Goal: Information Seeking & Learning: Learn about a topic

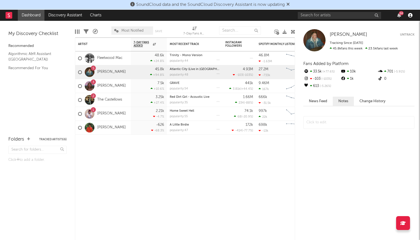
click at [408, 16] on icon "button" at bounding box center [410, 15] width 4 height 4
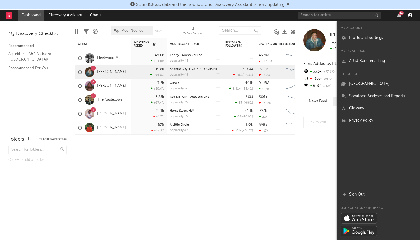
click at [409, 15] on icon "button" at bounding box center [410, 15] width 4 height 4
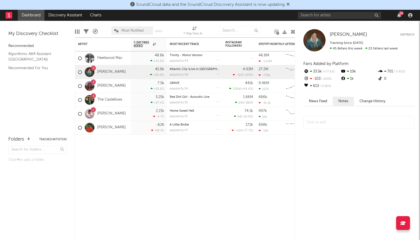
click at [400, 14] on div "14" at bounding box center [401, 13] width 5 height 4
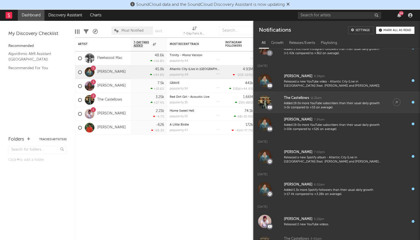
scroll to position [43, 0]
click at [331, 108] on div "Added 19.0x more YouTube subscribers than their usual daily growth (+1k compare…" at bounding box center [333, 107] width 98 height 9
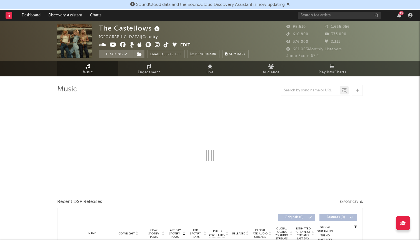
select select "6m"
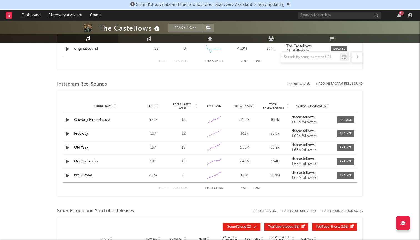
scroll to position [515, 0]
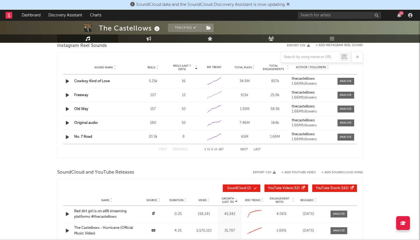
click at [282, 190] on span "YouTube Videos" at bounding box center [280, 188] width 25 height 3
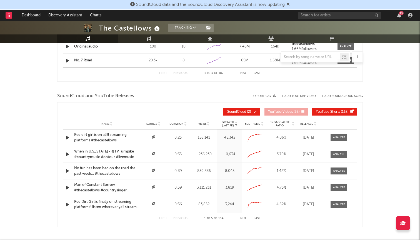
scroll to position [597, 0]
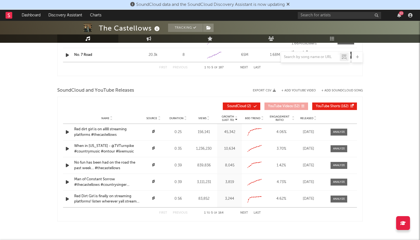
click at [253, 110] on button "SoundCloud ( 2 )" at bounding box center [242, 107] width 38 height 8
click at [298, 109] on button "YouTube Videos ( 52 )" at bounding box center [287, 107] width 44 height 8
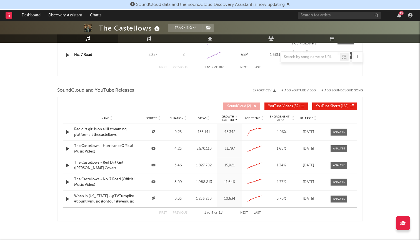
click at [330, 104] on button "YouTube Shorts ( 162 )" at bounding box center [334, 107] width 45 height 8
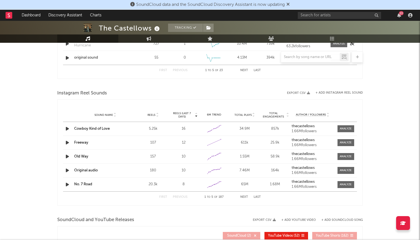
scroll to position [381, 0]
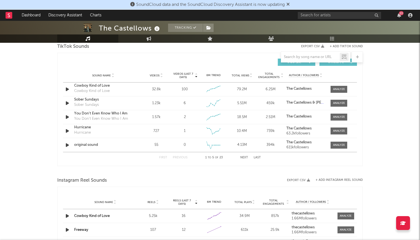
click at [402, 14] on div "13" at bounding box center [401, 13] width 5 height 4
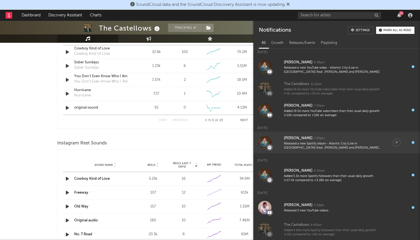
scroll to position [51, 0]
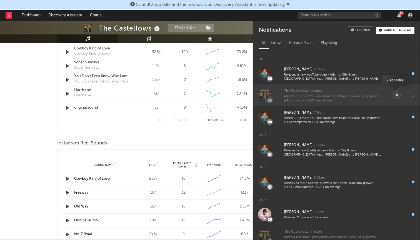
click at [394, 95] on link at bounding box center [397, 95] width 8 height 8
click at [324, 98] on div "Added 19.0x more YouTube subscribers than their usual daily growth (+1k compare…" at bounding box center [333, 99] width 98 height 9
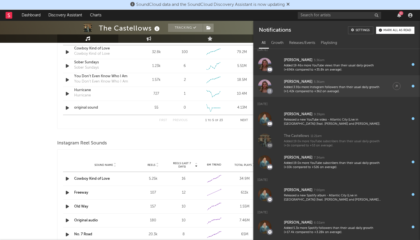
scroll to position [9, 0]
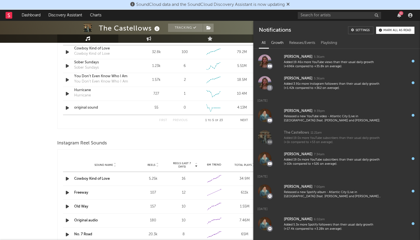
click at [279, 43] on div "Growth" at bounding box center [278, 42] width 18 height 9
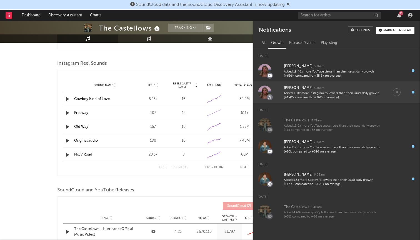
scroll to position [616, 0]
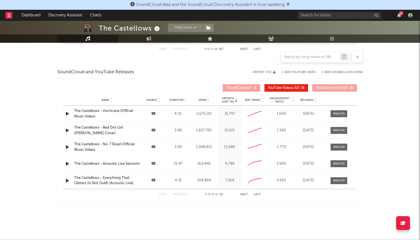
click at [205, 100] on span "Views" at bounding box center [202, 99] width 8 height 3
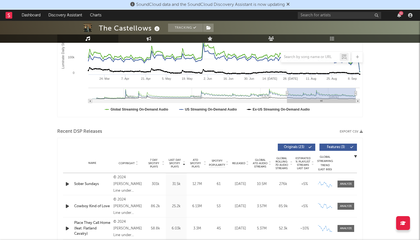
scroll to position [95, 0]
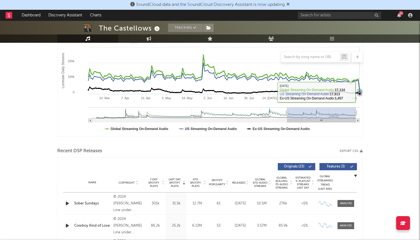
click at [360, 92] on icon "Luminate Daily Consumption" at bounding box center [360, 94] width 6 height 6
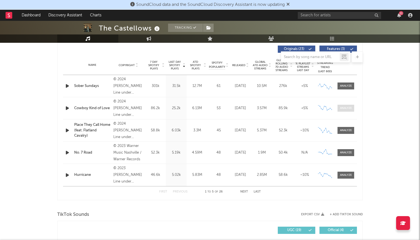
scroll to position [183, 0]
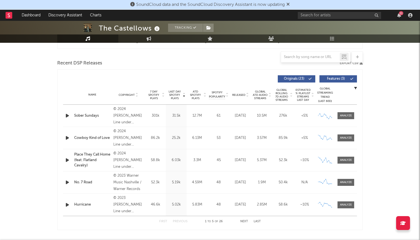
click at [283, 116] on div "276k" at bounding box center [283, 116] width 19 height 6
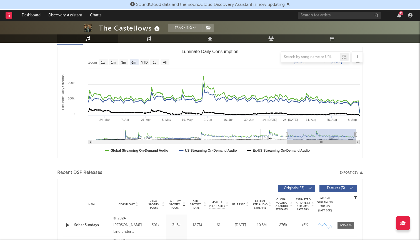
scroll to position [49, 0]
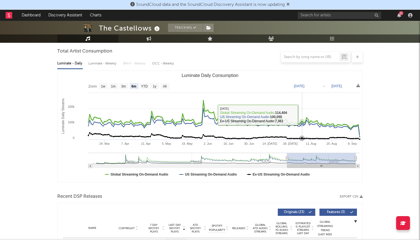
click at [303, 115] on rect "Luminate Daily Consumption" at bounding box center [210, 126] width 305 height 111
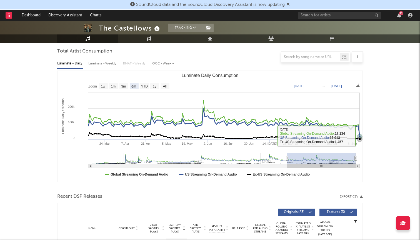
click at [360, 136] on icon "Luminate Daily Consumption" at bounding box center [223, 136] width 273 height 7
drag, startPoint x: 360, startPoint y: 136, endPoint x: 366, endPoint y: 121, distance: 16.8
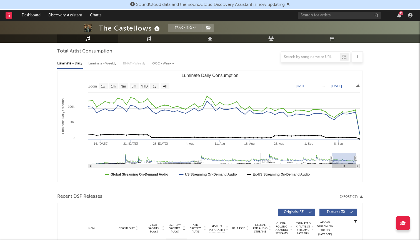
type input "2025-07-10"
drag, startPoint x: 354, startPoint y: 159, endPoint x: 332, endPoint y: 159, distance: 22.2
click at [332, 159] on icon "Luminate Daily Consumption" at bounding box center [332, 158] width 2 height 4
click at [116, 86] on text "1m" at bounding box center [113, 87] width 5 height 4
select select "1m"
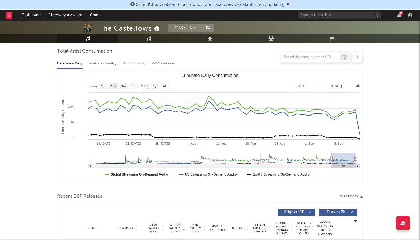
type input "2025-08-13"
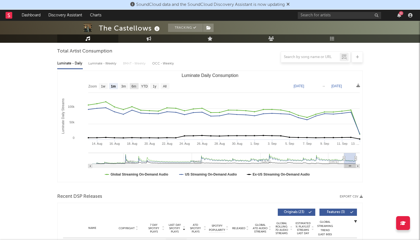
click at [131, 85] on rect "Luminate Daily Consumption" at bounding box center [134, 86] width 9 height 6
select select "6m"
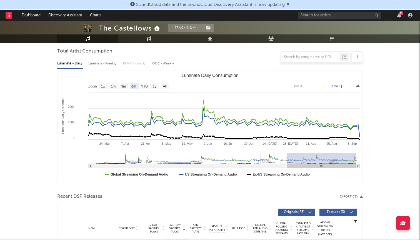
type input "2024-08-02"
type input "2025-02-02"
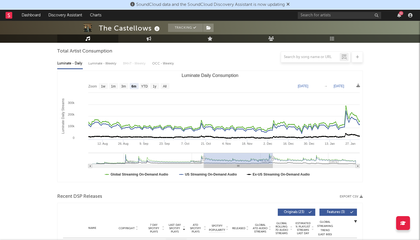
drag, startPoint x: 238, startPoint y: 158, endPoint x: 274, endPoint y: 162, distance: 35.2
click at [274, 162] on g "Luminate Daily Consumption" at bounding box center [224, 160] width 272 height 15
type input "2025-03-09"
type input "2025-09-09"
click at [320, 163] on g "Luminate Daily Consumption" at bounding box center [224, 160] width 272 height 15
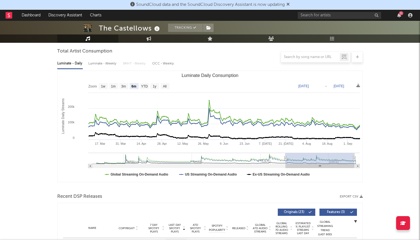
type input "2024-11-19"
type input "2025-05-22"
click at [279, 161] on g "Luminate Daily Consumption" at bounding box center [224, 160] width 272 height 15
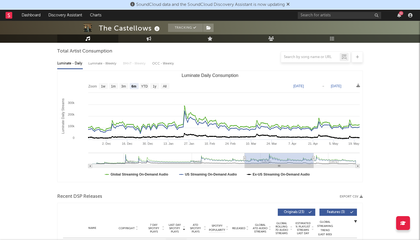
type input "2024-11-21"
type input "2025-05-24"
type input "2024-11-30"
type input "2025-06-02"
type input "2024-12-21"
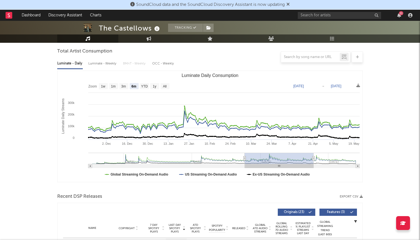
type input "2025-06-23"
type input "2025-01-18"
type input "2025-07-21"
type input "2025-02-04"
type input "2025-08-07"
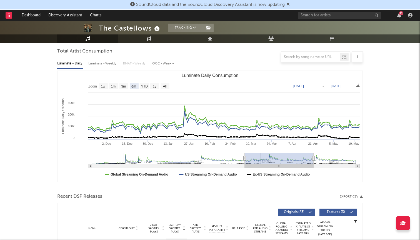
type input "2025-02-18"
type input "2025-08-21"
type input "2025-02-25"
type input "2025-08-28"
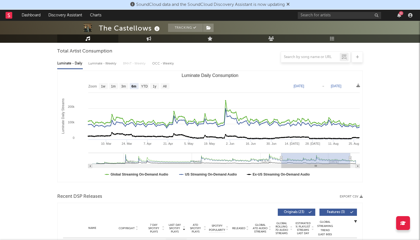
type input "2025-03-06"
type input "2025-09-06"
type input "2025-03-07"
type input "2025-09-07"
type input "2025-03-08"
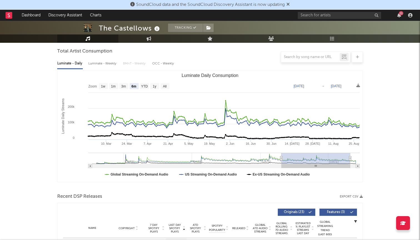
type input "2025-09-08"
type input "2025-03-09"
type input "2025-09-09"
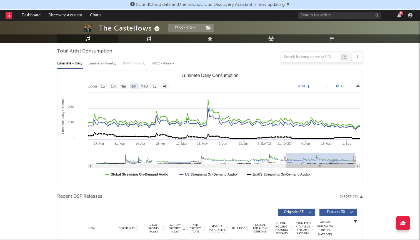
type input "2025-03-08"
type input "2025-09-08"
type input "2025-03-07"
type input "2025-09-07"
type input "2025-03-06"
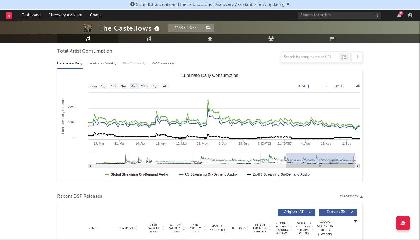
type input "2025-09-06"
type input "2025-03-05"
type input "2025-09-05"
type input "2025-03-04"
type input "2025-09-04"
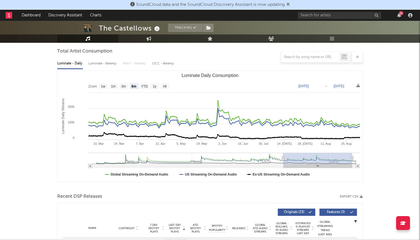
type input "2025-03-03"
type input "2025-09-03"
type input "2025-01-13"
type input "2025-07-16"
type input "2024-12-31"
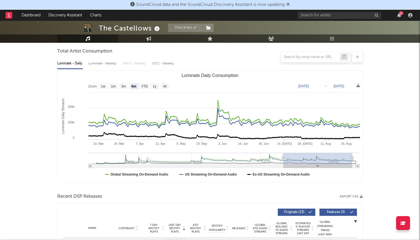
type input "2025-07-03"
type input "2024-12-15"
type input "2025-06-17"
type input "2024-11-26"
type input "2025-05-29"
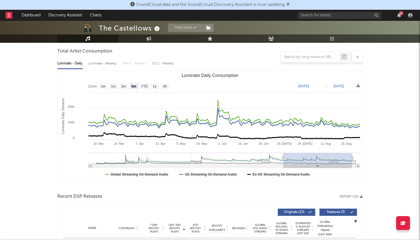
type input "2024-11-15"
type input "2025-05-18"
type input "2024-10-29"
type input "2025-05-01"
type input "2024-10-23"
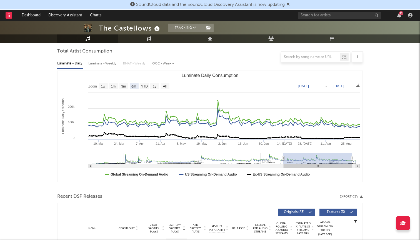
type input "2025-04-25"
type input "2024-10-03"
type input "2025-04-05"
type input "2024-09-29"
type input "2025-04-01"
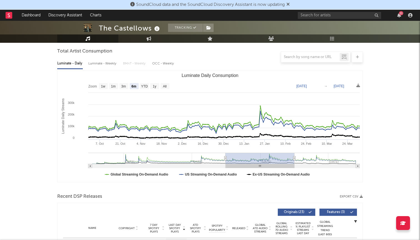
type input "2024-09-03"
type input "2025-03-06"
type input "2024-08-31"
type input "2025-03-03"
type input "2024-08-28"
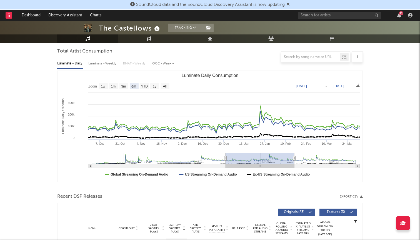
type input "2025-02-28"
type input "2024-08-27"
type input "2025-02-27"
type input "2024-08-26"
type input "2025-02-26"
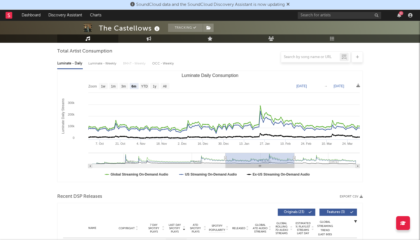
type input "2024-08-24"
type input "2025-02-24"
type input "2024-08-23"
type input "2025-02-23"
type input "2024-08-22"
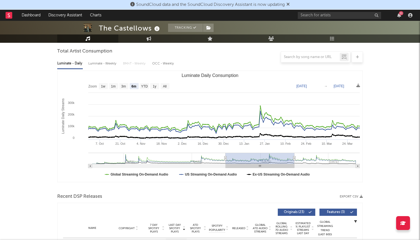
type input "2025-02-22"
type input "2024-08-21"
type input "2025-02-21"
type input "2024-08-18"
type input "2025-02-18"
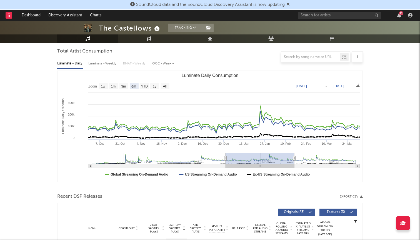
type input "2024-08-10"
type input "2025-02-10"
type input "2024-08-08"
type input "2025-02-08"
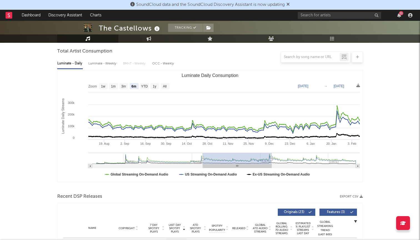
type input "2024-07-30"
type input "2025-01-30"
type input "2024-07-19"
type input "2025-01-19"
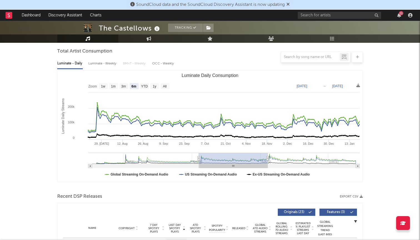
type input "2024-07-20"
type input "2025-01-20"
type input "2024-07-21"
type input "2025-01-21"
type input "2024-07-22"
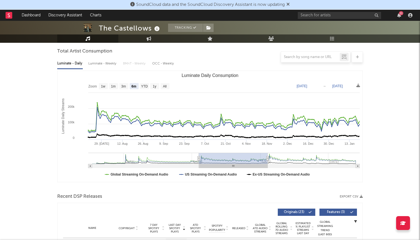
type input "2025-01-22"
type input "2024-07-23"
type input "2025-01-23"
type input "2024-07-25"
type input "2025-01-25"
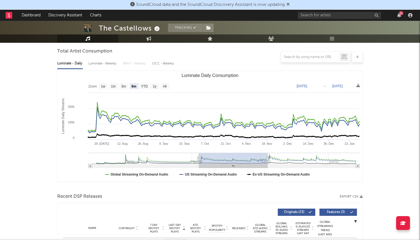
type input "2024-07-29"
type input "2025-01-29"
type input "2024-08-06"
type input "2025-02-06"
type input "2024-08-19"
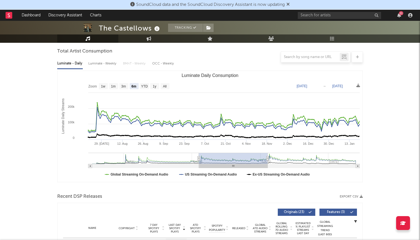
type input "2025-02-19"
type input "2024-09-02"
type input "2025-03-05"
type input "2024-09-18"
type input "2025-03-21"
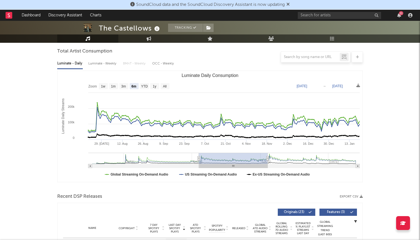
type input "2024-10-09"
type input "2025-04-11"
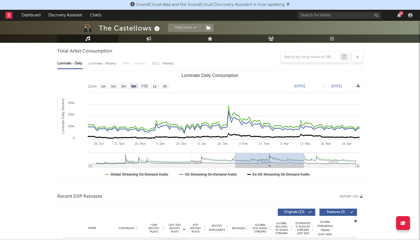
type input "2024-10-20"
type input "2025-04-22"
type input "2024-12-16"
type input "2025-06-18"
type input "2025-01-09"
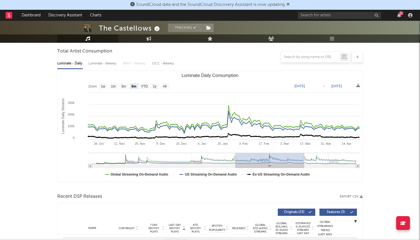
type input "2025-07-12"
type input "2025-01-19"
type input "2025-07-22"
type input "2025-02-01"
type input "2025-08-04"
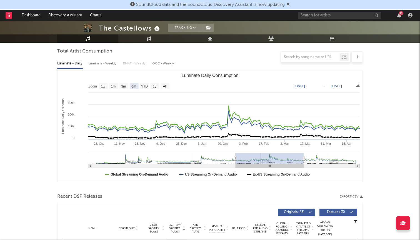
type input "2025-02-09"
type input "2025-08-12"
type input "2025-02-16"
type input "2025-08-19"
type input "2025-02-26"
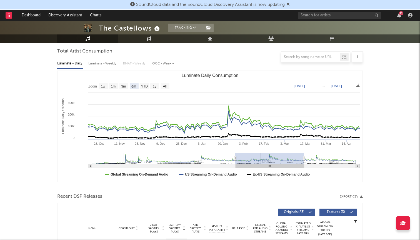
type input "2025-08-29"
type input "2025-03-04"
type input "2025-09-04"
type input "2025-03-09"
type input "2025-09-09"
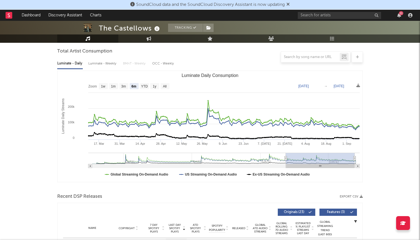
type input "2025-03-13"
type input "2025-09-13"
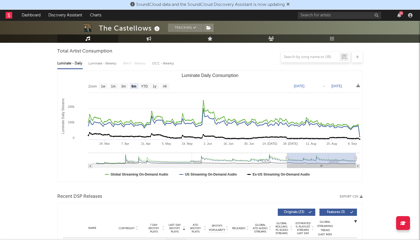
type input "2025-03-12"
type input "2025-09-12"
type input "[DATE]"
type input "2025-03-10"
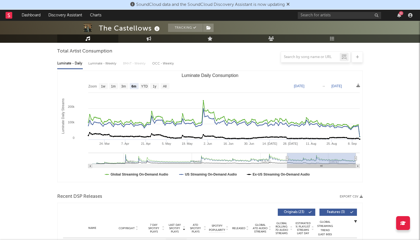
type input "2025-09-10"
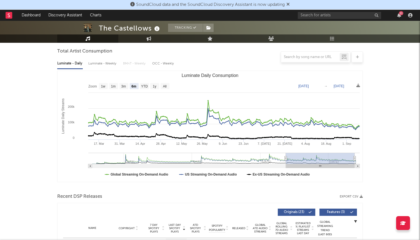
type input "2025-03-09"
type input "2025-09-09"
type input "2025-03-05"
type input "2025-09-05"
type input "2025-03-04"
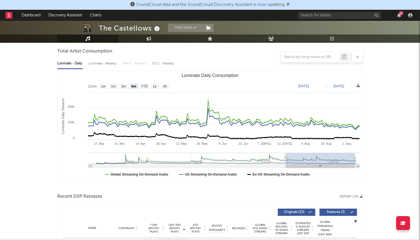
type input "2025-09-04"
type input "2025-03-03"
type input "2025-09-03"
type input "2025-03-01"
type input "2025-09-01"
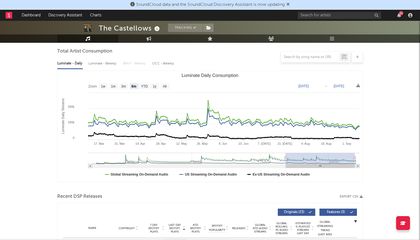
type input "2025-02-28"
type input "2025-08-31"
type input "2025-02-27"
type input "2025-08-30"
type input "2025-02-26"
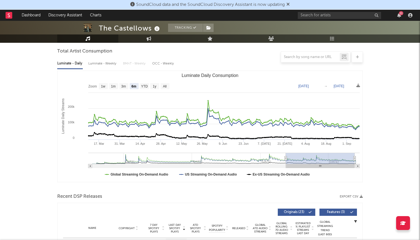
type input "2025-08-29"
type input "2025-02-25"
type input "2025-08-28"
type input "2025-02-24"
type input "2025-08-27"
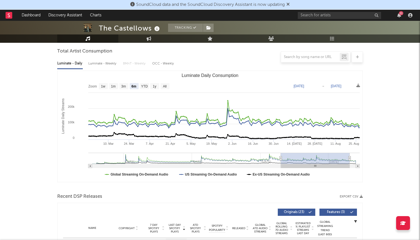
type input "2025-02-22"
type input "2025-08-25"
type input "2025-02-21"
type input "2025-08-24"
type input "2025-02-20"
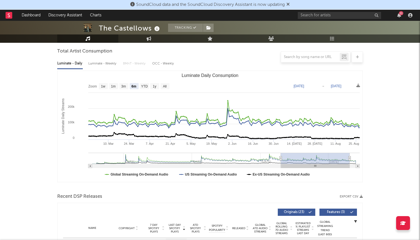
type input "2025-08-23"
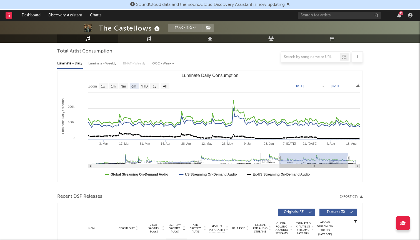
type input "2025-02-19"
type input "2025-08-22"
type input "2025-02-18"
type input "2025-08-21"
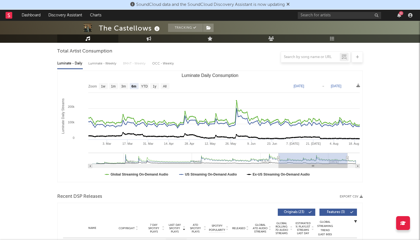
type input "2025-02-17"
type input "2025-08-20"
type input "2025-02-16"
type input "2025-08-19"
type input "2025-02-15"
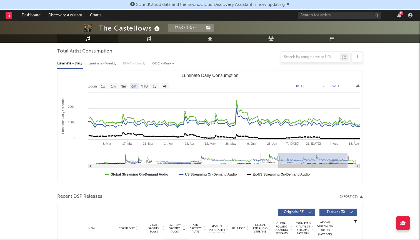
type input "2025-08-18"
type input "2025-02-14"
type input "2025-08-17"
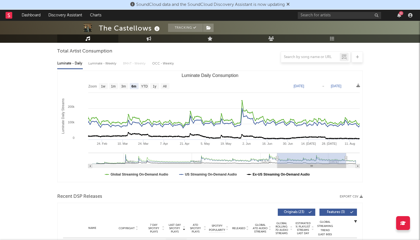
type input "2025-02-15"
type input "2025-08-18"
type input "2025-02-18"
type input "2025-08-21"
type input "2025-02-28"
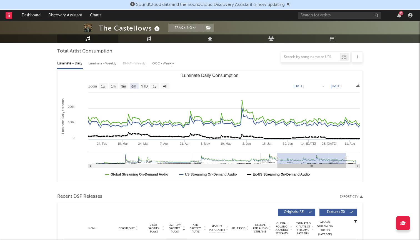
type input "2025-08-31"
type input "2025-03-13"
type input "2025-09-13"
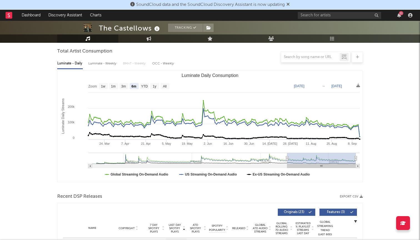
drag, startPoint x: 282, startPoint y: 160, endPoint x: 361, endPoint y: 172, distance: 79.7
click at [361, 172] on icon "Created with Highcharts 10.3.3 Luminate Daily Streams Luminate Daily Consumptio…" at bounding box center [210, 126] width 305 height 111
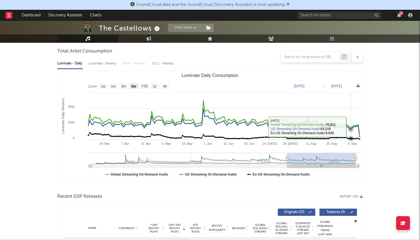
click at [351, 128] on icon "Luminate Daily Consumption" at bounding box center [351, 130] width 6 height 6
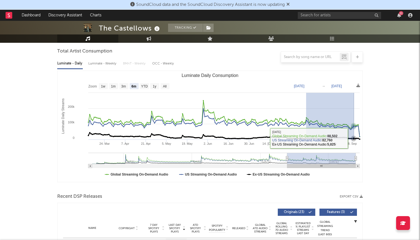
drag, startPoint x: 306, startPoint y: 133, endPoint x: 362, endPoint y: 141, distance: 56.4
click at [362, 141] on rect "Luminate Daily Consumption" at bounding box center [210, 126] width 305 height 111
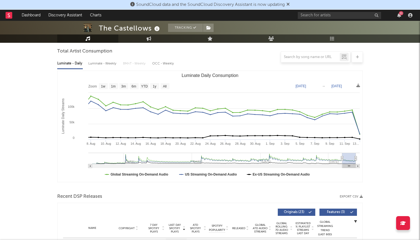
type input "2025-05-01"
select select "6m"
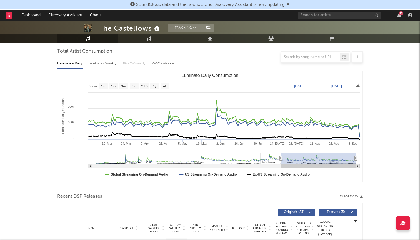
drag, startPoint x: 342, startPoint y: 160, endPoint x: 281, endPoint y: 160, distance: 61.2
click at [281, 160] on icon "Luminate Daily Consumption" at bounding box center [281, 158] width 2 height 4
type input "2025-02-24"
select select "6m"
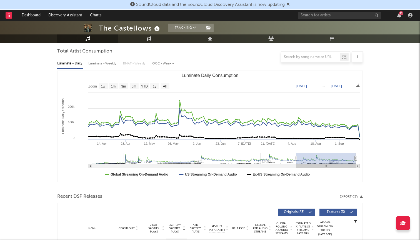
type input "2025-03-29"
select select "6m"
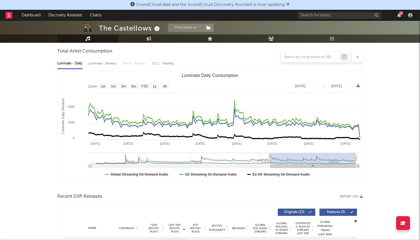
type input "2025-02-04"
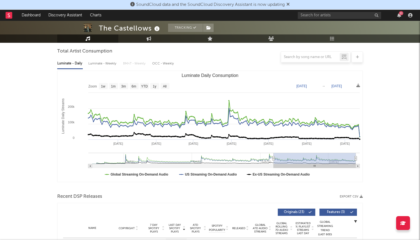
drag, startPoint x: 281, startPoint y: 160, endPoint x: 274, endPoint y: 155, distance: 8.6
click at [274, 155] on g "Luminate Daily Consumption" at bounding box center [224, 160] width 272 height 15
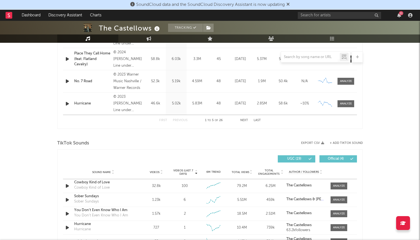
scroll to position [317, 0]
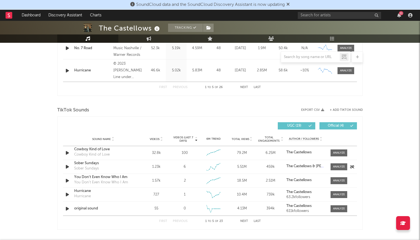
drag, startPoint x: 211, startPoint y: 154, endPoint x: 228, endPoint y: 161, distance: 18.1
click at [228, 161] on div "Sound Name Cowboy Kind of Love Cowboy Kind of Love Videos 32.8k Videos (last 7 …" at bounding box center [210, 180] width 294 height 69
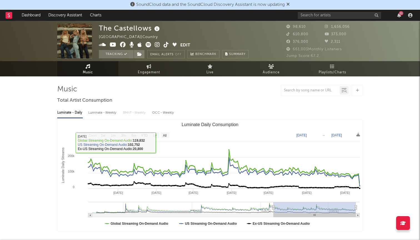
scroll to position [0, 0]
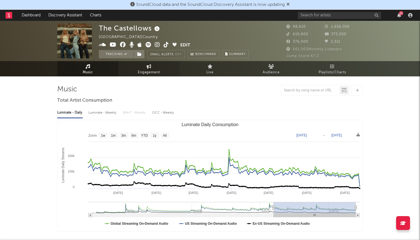
click at [151, 71] on span "Engagement" at bounding box center [149, 72] width 22 height 7
select select "1w"
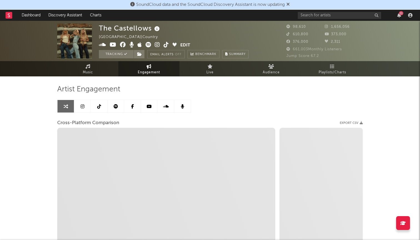
scroll to position [0, 0]
select select "1m"
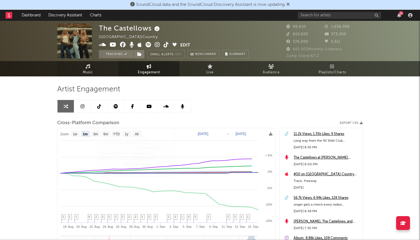
scroll to position [0, 0]
click at [93, 72] on link "Music" at bounding box center [87, 68] width 61 height 15
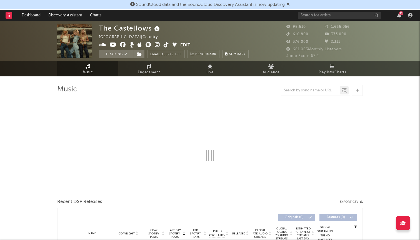
select select "6m"
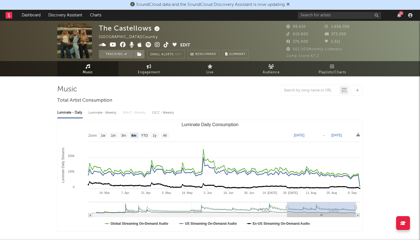
click at [127, 6] on div "SoundCloud data and the SoundCloud Discovery Assistant is now updating" at bounding box center [210, 5] width 420 height 10
click at [133, 6] on span "SoundCloud data and the SoundCloud Discovery Assistant is now updating" at bounding box center [210, 4] width 160 height 7
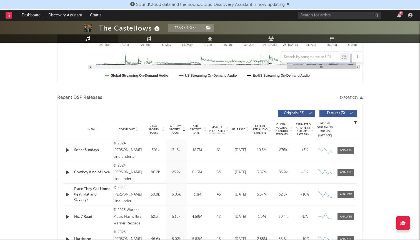
scroll to position [217, 0]
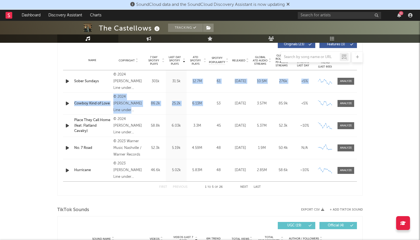
drag, startPoint x: 170, startPoint y: 83, endPoint x: 217, endPoint y: 96, distance: 48.6
click at [217, 96] on div "Name Sober Sundays Copyright © 2024 Henry-Dixon Line under exclusive license to…" at bounding box center [210, 125] width 294 height 111
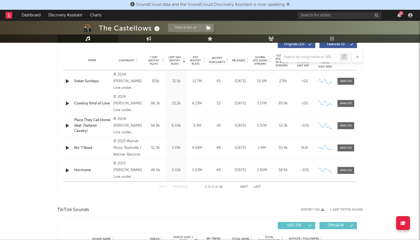
click at [217, 87] on div "Name Sober Sundays Copyright © 2024 Henry-Dixon Line under exclusive license to…" at bounding box center [210, 81] width 294 height 22
drag, startPoint x: 151, startPoint y: 83, endPoint x: 308, endPoint y: 84, distance: 156.8
click at [308, 84] on div "Name Sober Sundays Copyright © 2024 Henry-Dixon Line under exclusive license to…" at bounding box center [210, 81] width 294 height 22
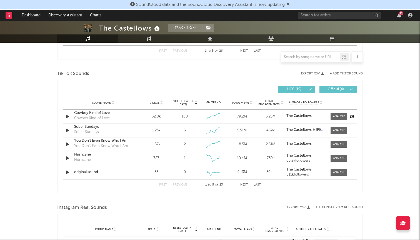
drag, startPoint x: 215, startPoint y: 115, endPoint x: 226, endPoint y: 113, distance: 11.0
click at [226, 113] on div "Created with Highcharts 10.3.3" at bounding box center [214, 116] width 26 height 10
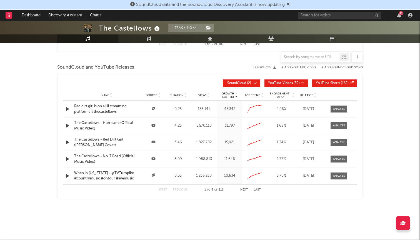
scroll to position [620, 0]
click at [153, 108] on icon at bounding box center [153, 108] width 3 height 3
click at [114, 108] on div "Red dirt girl is on alllll streaming platforms #thecastellows" at bounding box center [107, 109] width 66 height 11
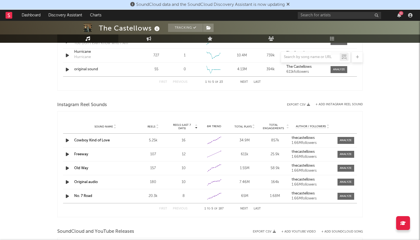
scroll to position [450, 0]
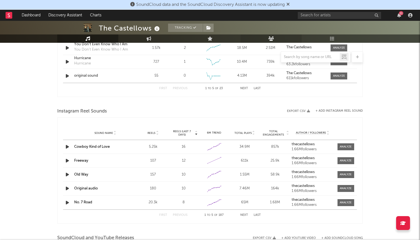
click at [265, 40] on link "Audience" at bounding box center [271, 38] width 61 height 8
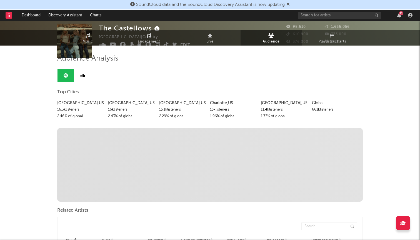
scroll to position [34, 0]
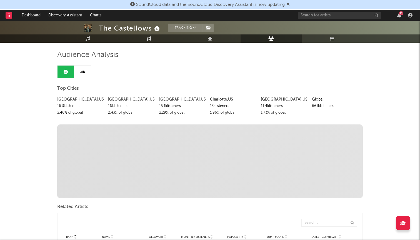
click at [82, 68] on link at bounding box center [82, 72] width 17 height 13
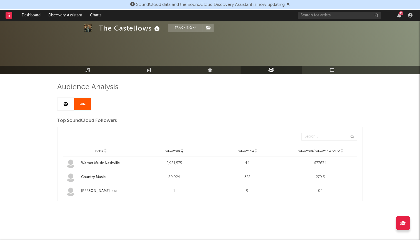
scroll to position [2, 0]
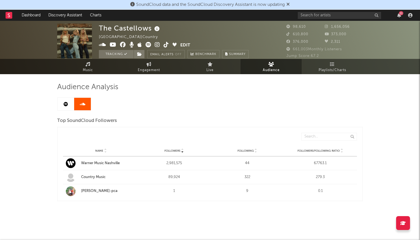
click at [64, 105] on icon at bounding box center [66, 104] width 4 height 4
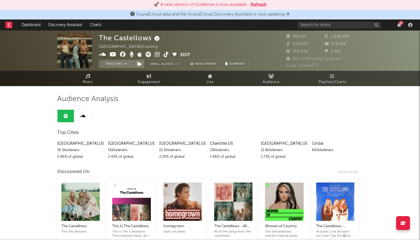
click at [400, 25] on div "11" at bounding box center [401, 23] width 4 height 4
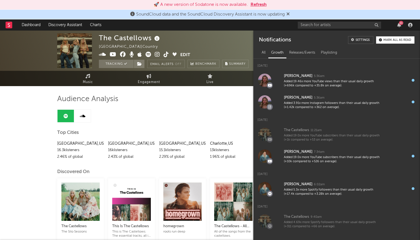
click at [400, 24] on div "11" at bounding box center [401, 23] width 4 height 4
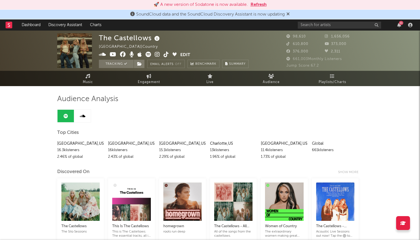
click at [400, 24] on div "11" at bounding box center [401, 23] width 4 height 4
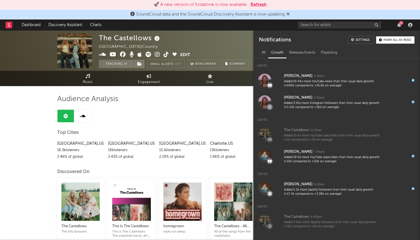
click at [400, 24] on div "11" at bounding box center [401, 23] width 4 height 4
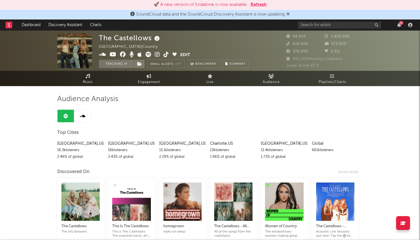
click at [258, 2] on button "Refresh" at bounding box center [259, 4] width 16 height 7
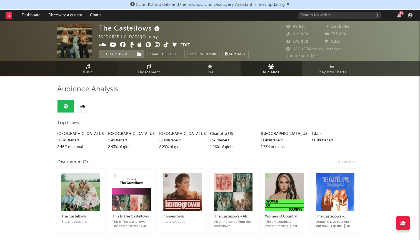
click at [83, 70] on span "Music" at bounding box center [88, 72] width 10 height 7
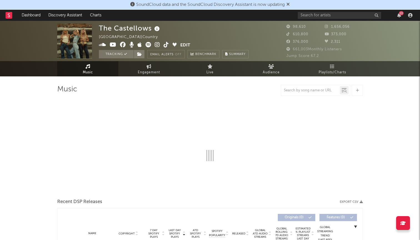
select select "6m"
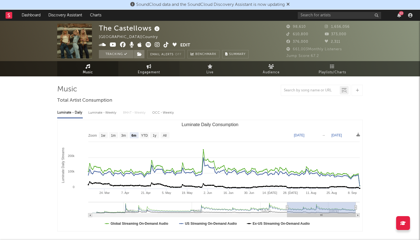
click at [156, 76] on link "Engagement" at bounding box center [148, 68] width 61 height 15
select select "1w"
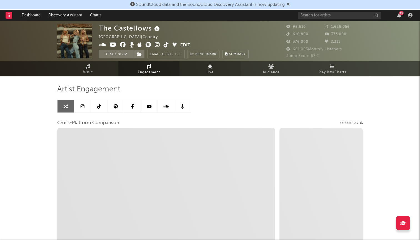
click at [200, 73] on link "Live" at bounding box center [210, 68] width 61 height 15
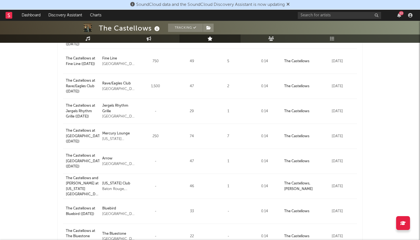
scroll to position [135, 0]
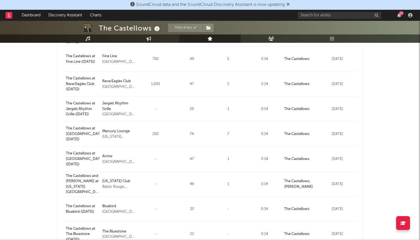
click at [290, 4] on icon at bounding box center [288, 4] width 3 height 4
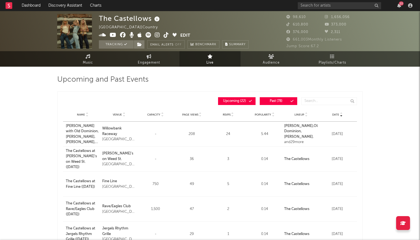
scroll to position [0, 0]
click at [327, 59] on link "Playlists/Charts" at bounding box center [332, 58] width 61 height 15
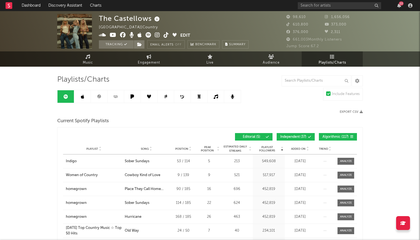
click at [213, 96] on link at bounding box center [216, 96] width 17 height 13
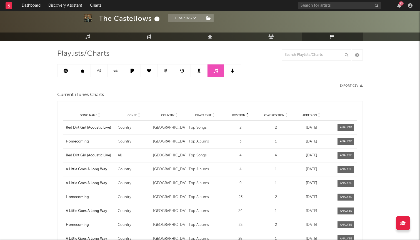
scroll to position [25, 0]
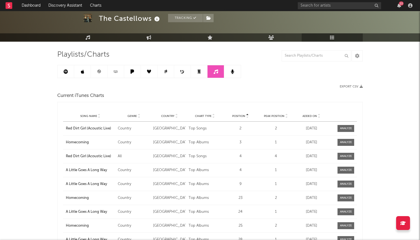
click at [86, 74] on link at bounding box center [82, 71] width 17 height 13
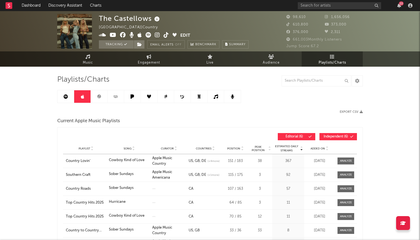
click at [105, 98] on link at bounding box center [99, 96] width 17 height 13
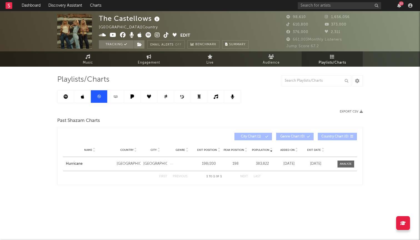
click at [68, 95] on icon at bounding box center [66, 97] width 4 height 4
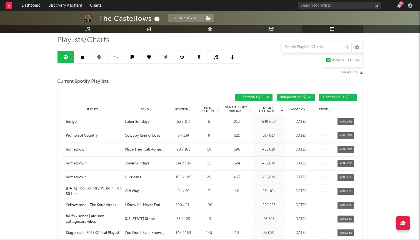
scroll to position [40, 0]
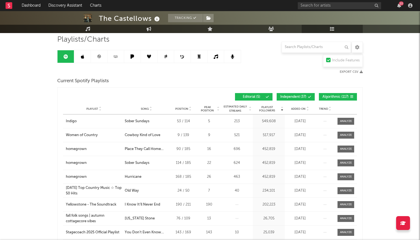
click at [203, 56] on link at bounding box center [199, 56] width 17 height 13
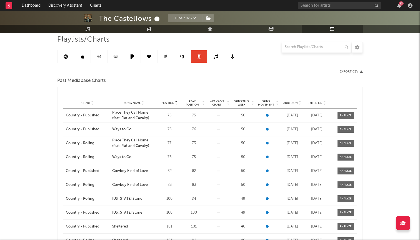
click at [223, 59] on link at bounding box center [216, 56] width 17 height 13
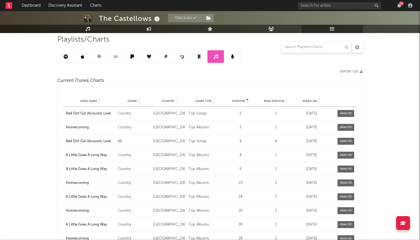
click at [196, 58] on link at bounding box center [199, 56] width 17 height 13
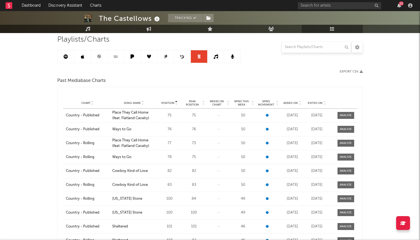
click at [180, 59] on link at bounding box center [182, 56] width 17 height 13
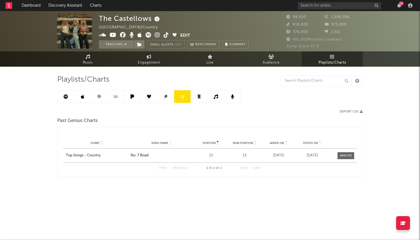
click at [166, 99] on link at bounding box center [166, 96] width 17 height 13
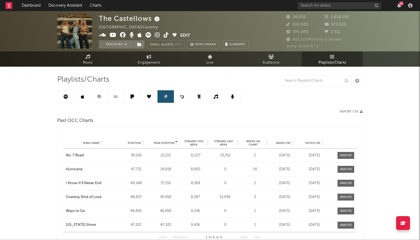
click at [152, 99] on link at bounding box center [149, 96] width 17 height 13
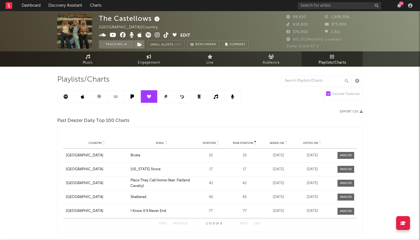
click at [134, 99] on link at bounding box center [132, 96] width 17 height 13
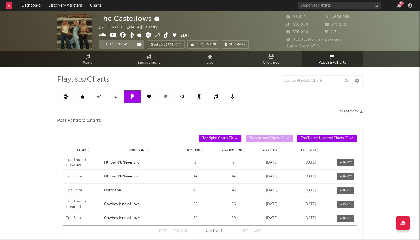
click at [116, 98] on icon at bounding box center [116, 97] width 4 height 1
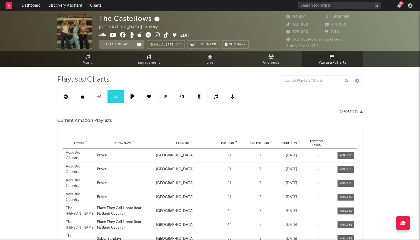
click at [69, 97] on link at bounding box center [66, 96] width 17 height 13
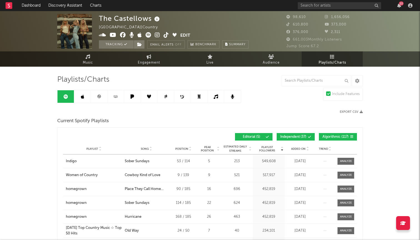
click at [85, 60] on span "Music" at bounding box center [88, 62] width 10 height 7
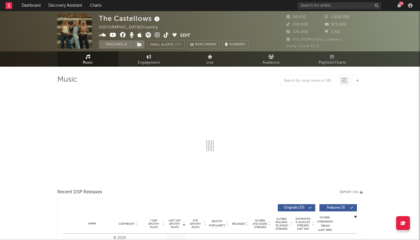
select select "6m"
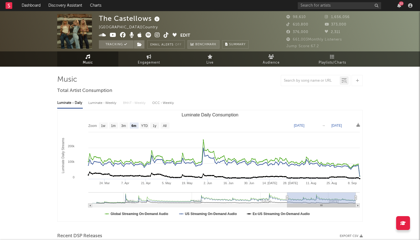
click at [198, 44] on span "Benchmark" at bounding box center [205, 44] width 21 height 7
click at [241, 44] on span "Summary" at bounding box center [237, 44] width 16 height 3
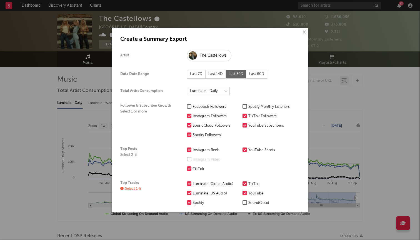
select select "nielsen-global"
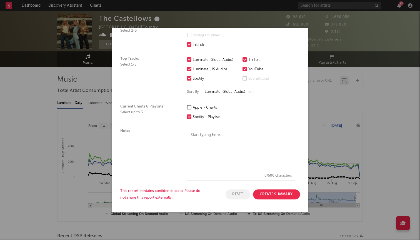
scroll to position [124, 0]
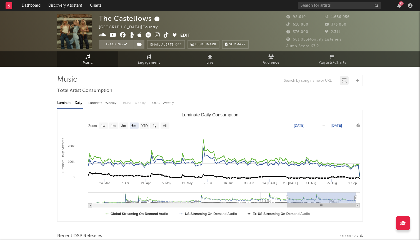
click at [337, 102] on div "×" at bounding box center [210, 120] width 420 height 240
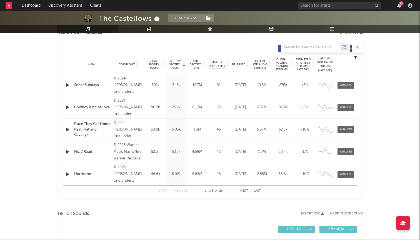
scroll to position [208, 0]
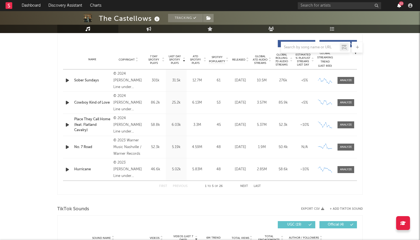
click at [400, 8] on icon "button" at bounding box center [399, 5] width 4 height 4
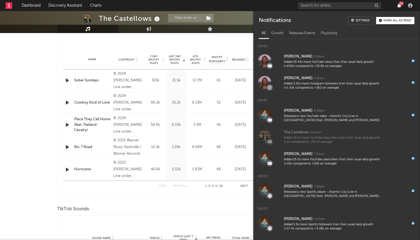
click at [399, 8] on icon "button" at bounding box center [399, 5] width 4 height 4
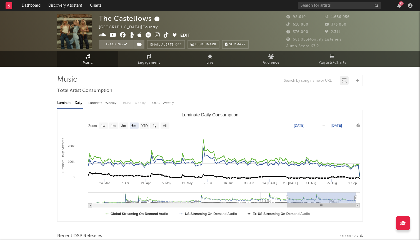
scroll to position [0, 0]
click at [341, 58] on link "Playlists/Charts" at bounding box center [332, 58] width 61 height 15
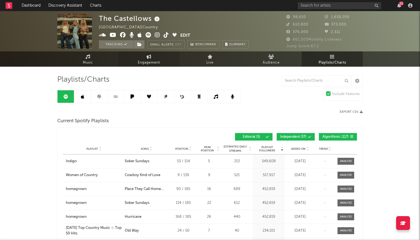
click at [150, 65] on span "Engagement" at bounding box center [149, 62] width 22 height 7
select select "1m"
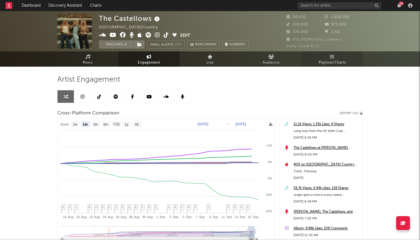
click at [337, 59] on span "Playlists/Charts" at bounding box center [333, 62] width 28 height 7
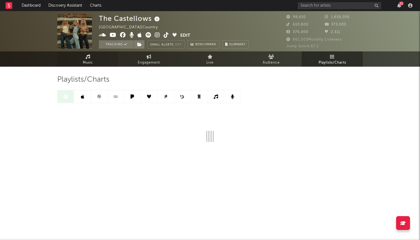
click at [86, 59] on icon at bounding box center [88, 56] width 5 height 4
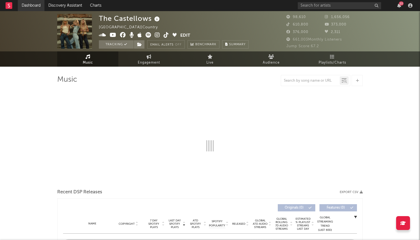
select select "6m"
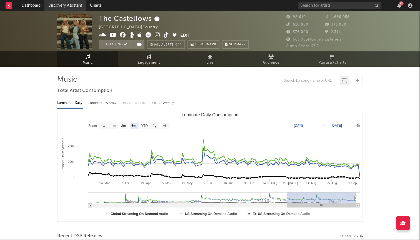
click at [70, 4] on link "Discovery Assistant" at bounding box center [65, 5] width 42 height 11
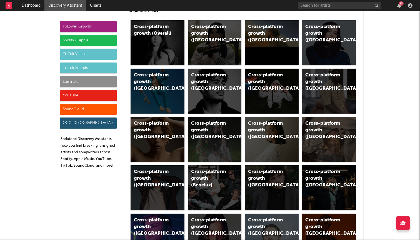
scroll to position [25, 0]
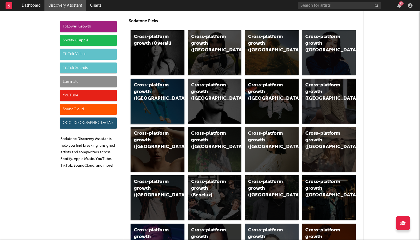
click at [162, 99] on div "Cross-platform growth (Australia)" at bounding box center [153, 92] width 38 height 20
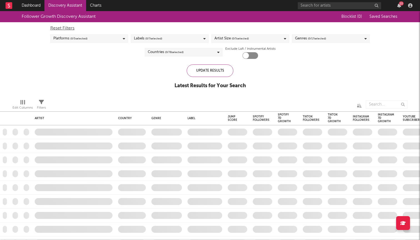
checkbox input "true"
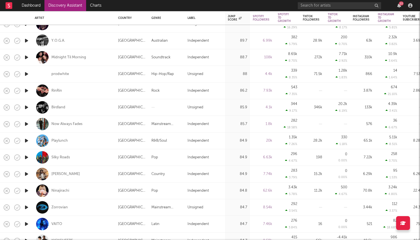
click at [157, 173] on div "Country" at bounding box center [157, 174] width 13 height 7
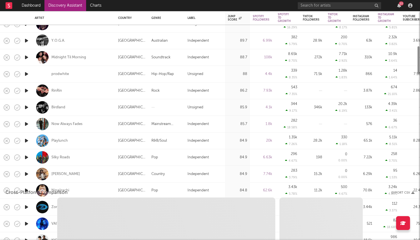
select select "1w"
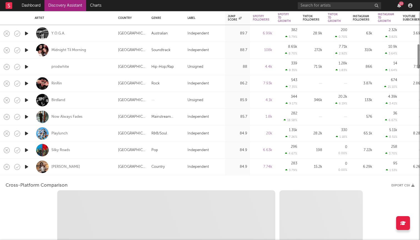
select select "6m"
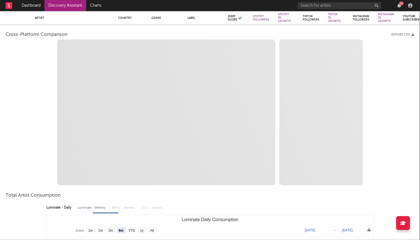
select select "1m"
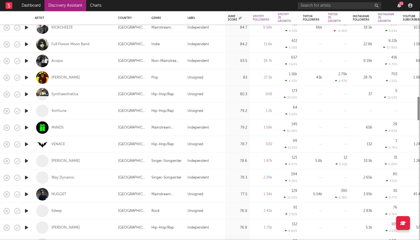
select select "1m"
select select "6m"
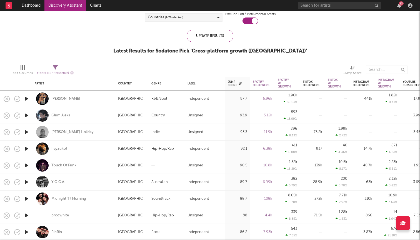
click at [67, 117] on div "Glum Aleks" at bounding box center [60, 115] width 19 height 5
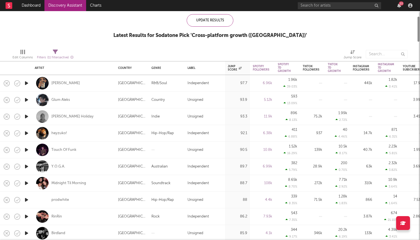
select select "1m"
select select "6m"
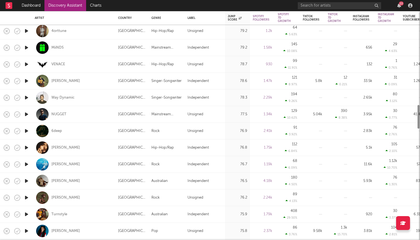
select select "1m"
select select "6m"
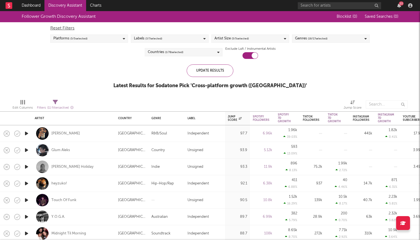
click at [58, 6] on link "Discovery Assistant" at bounding box center [65, 5] width 42 height 11
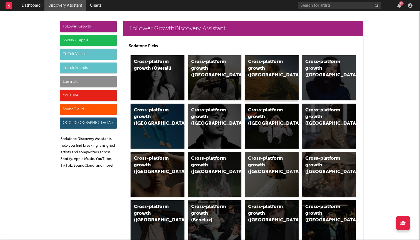
click at [265, 86] on div "Cross-platform growth (US)" at bounding box center [272, 77] width 54 height 45
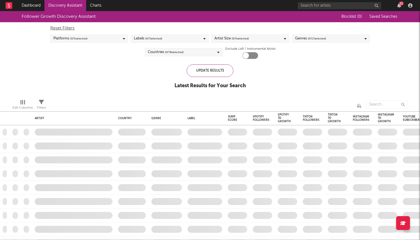
checkbox input "true"
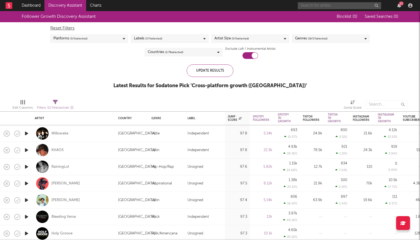
click at [355, 8] on input "text" at bounding box center [339, 5] width 83 height 7
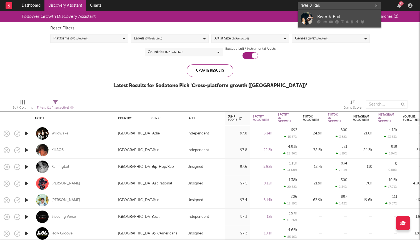
type input "river & Rail"
click at [345, 15] on div "River & Rail" at bounding box center [347, 16] width 61 height 7
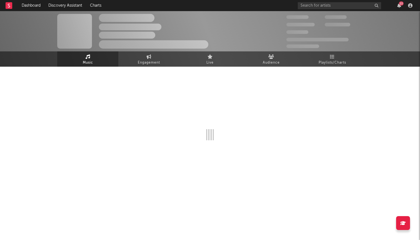
select select "6m"
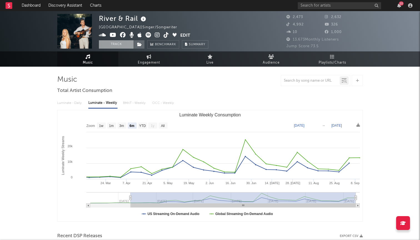
click at [118, 43] on button "Track" at bounding box center [116, 44] width 35 height 8
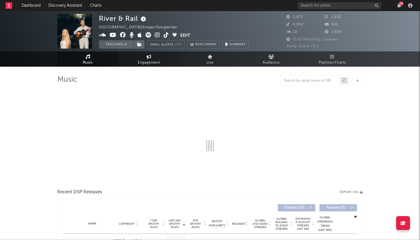
select select "6m"
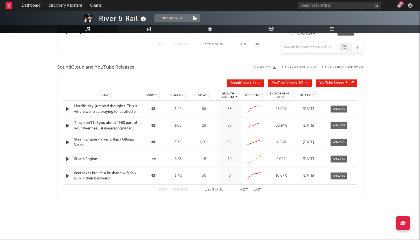
scroll to position [477, 0]
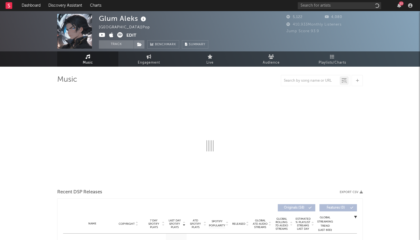
select select "1w"
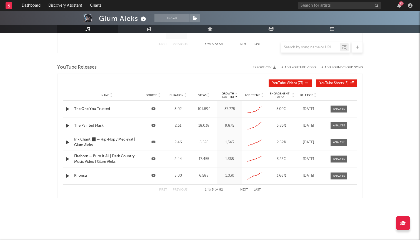
scroll to position [350, 0]
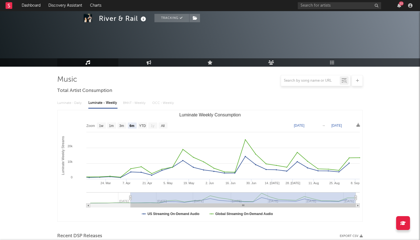
select select "6m"
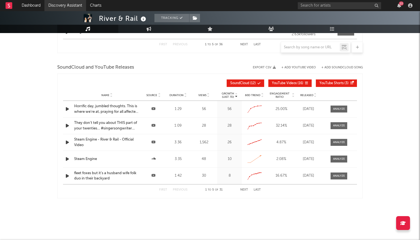
scroll to position [477, 0]
